Goal: Task Accomplishment & Management: Manage account settings

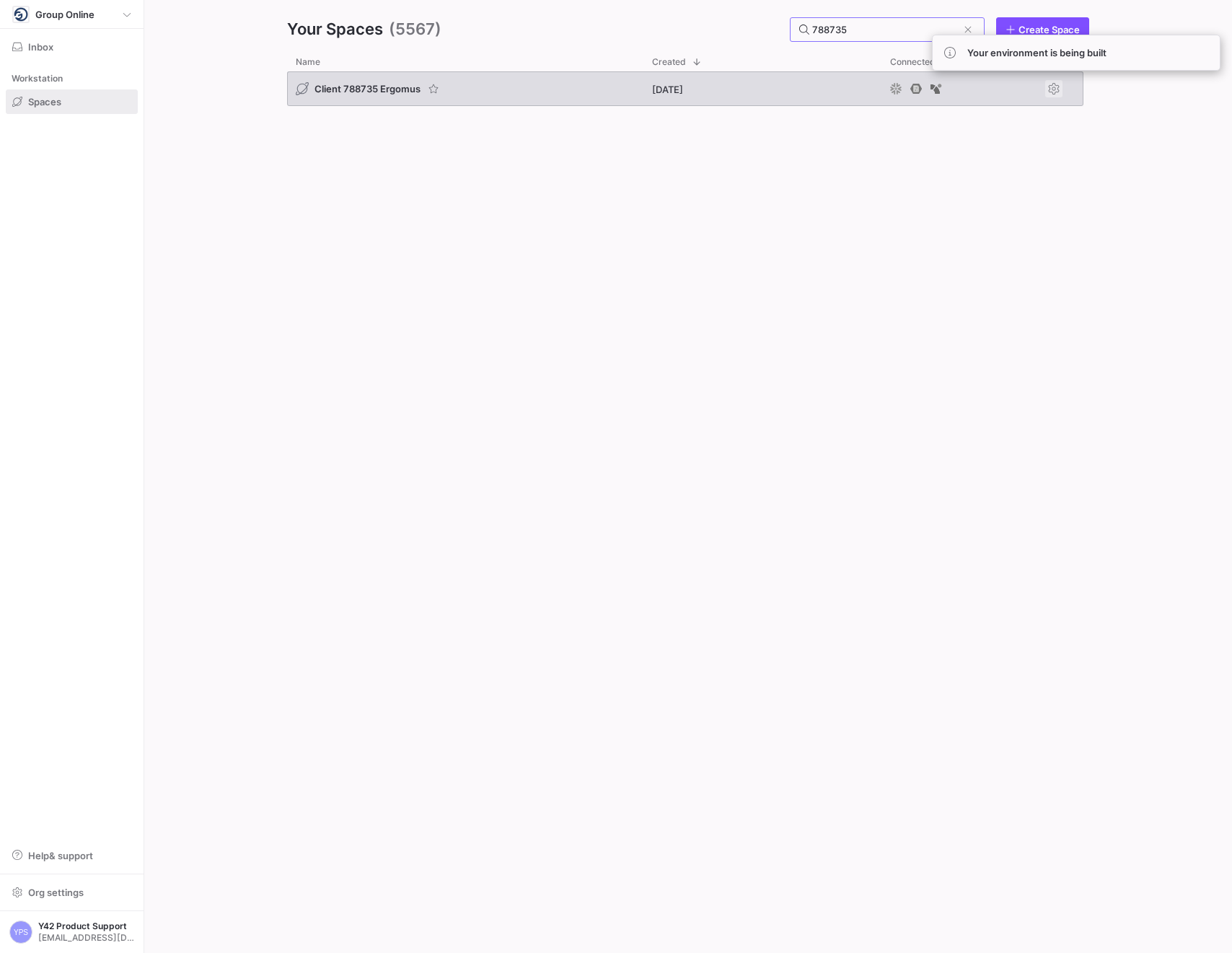
type input "788735"
click at [1059, 86] on span "Press SPACE to select this row." at bounding box center [1054, 88] width 17 height 17
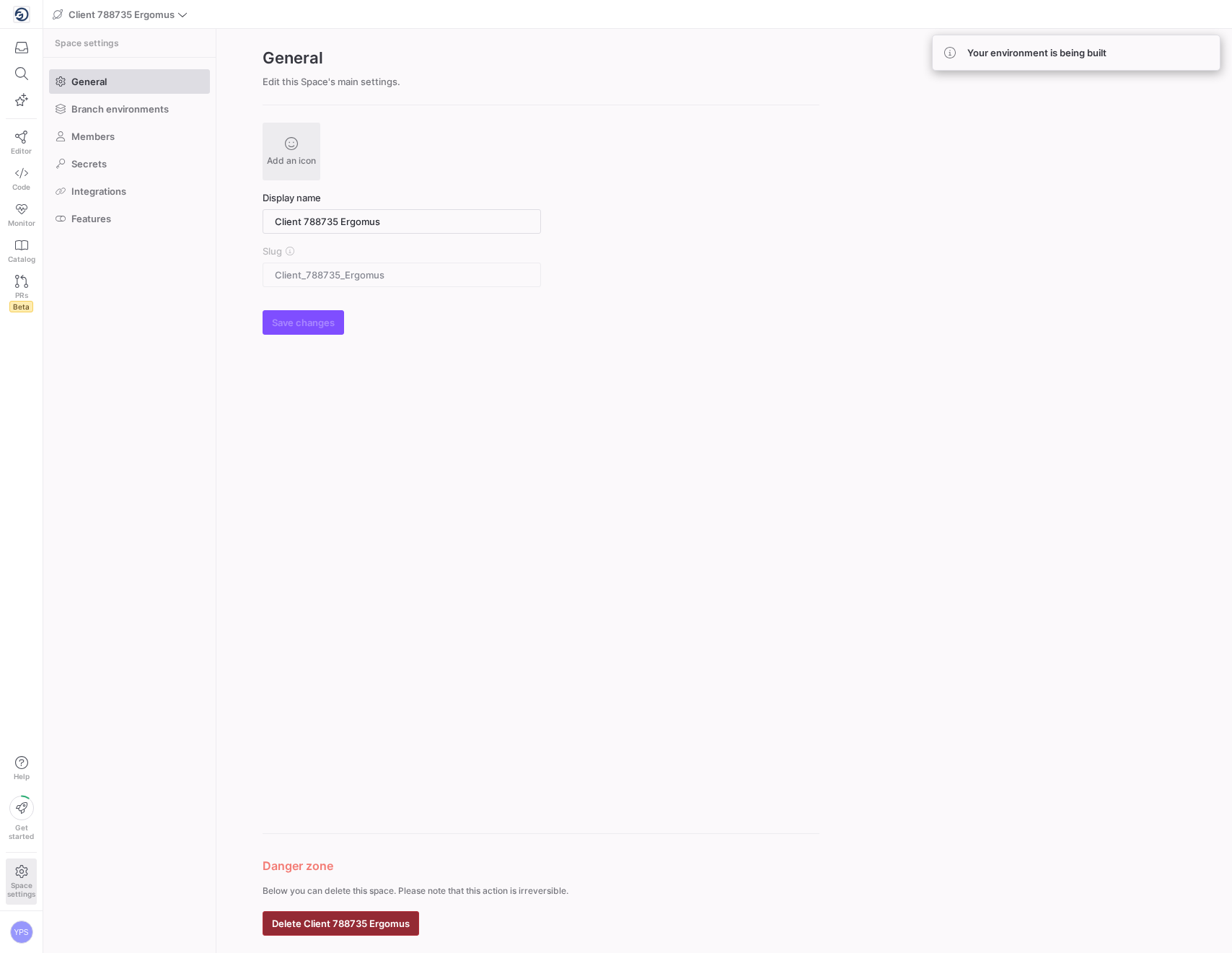
click at [378, 926] on span "Delete Client 788735 Ergomus" at bounding box center [340, 924] width 137 height 12
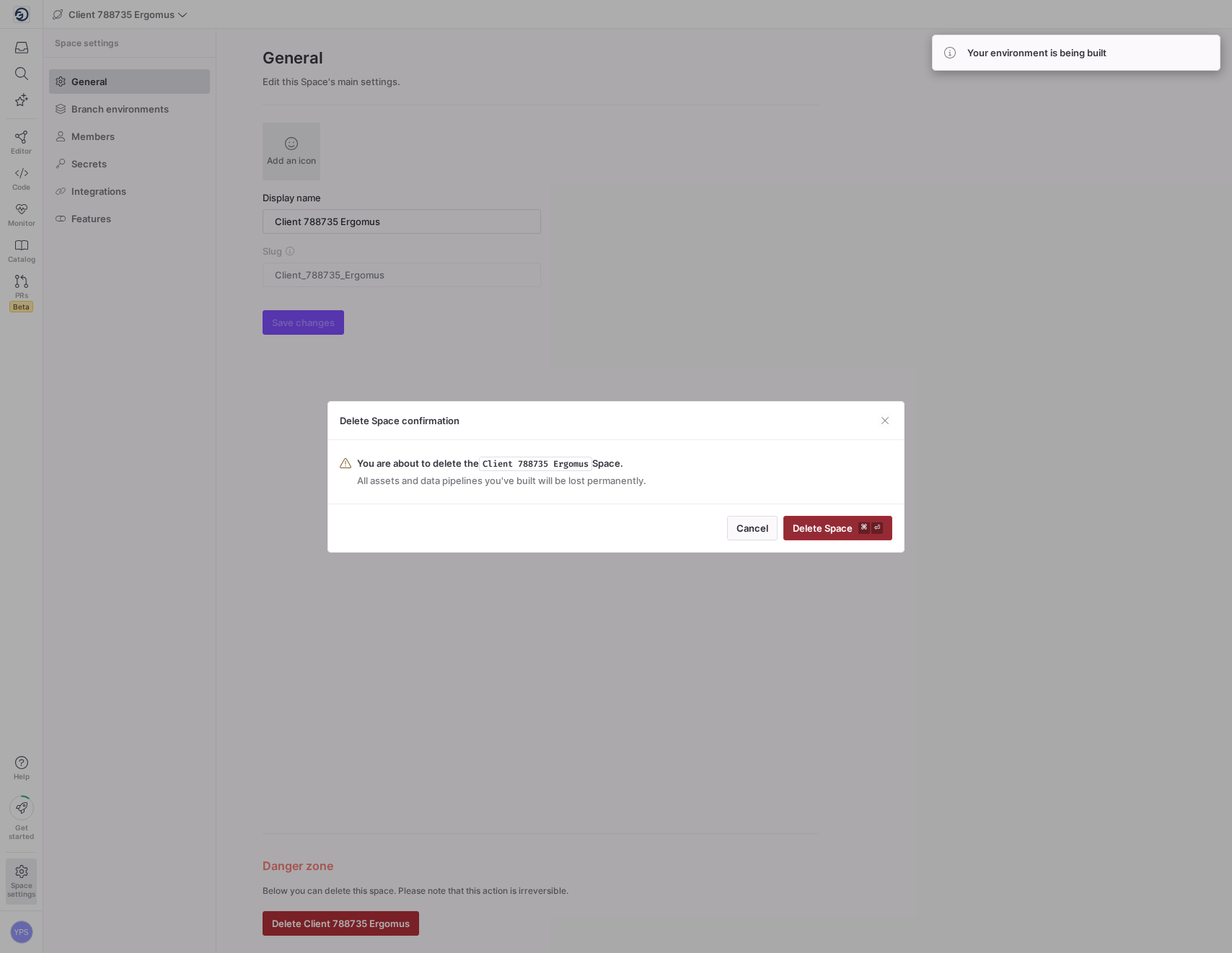
click at [843, 525] on span "Delete Space ⌘ ⏎" at bounding box center [838, 528] width 90 height 12
